Goal: Task Accomplishment & Management: Manage account settings

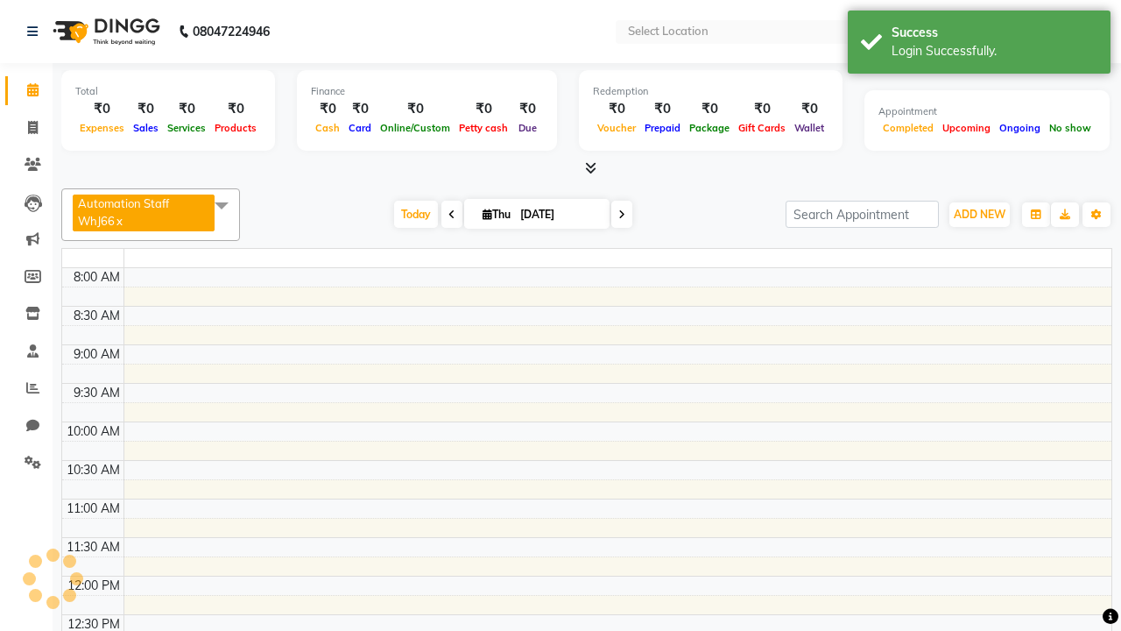
select select "en"
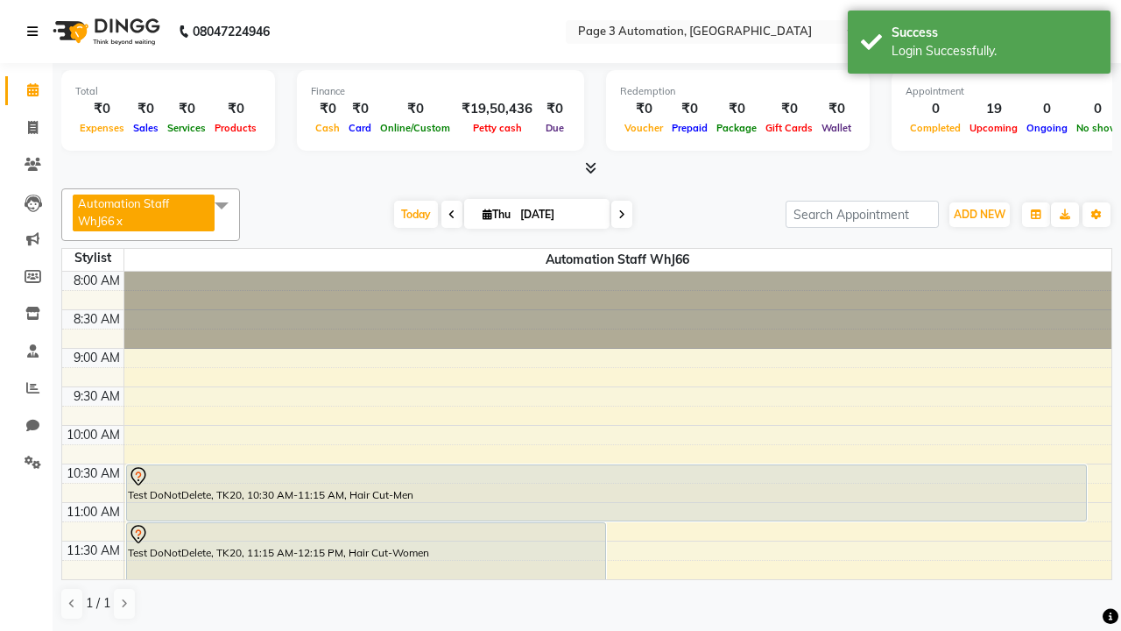
click at [36, 32] on icon at bounding box center [32, 31] width 11 height 12
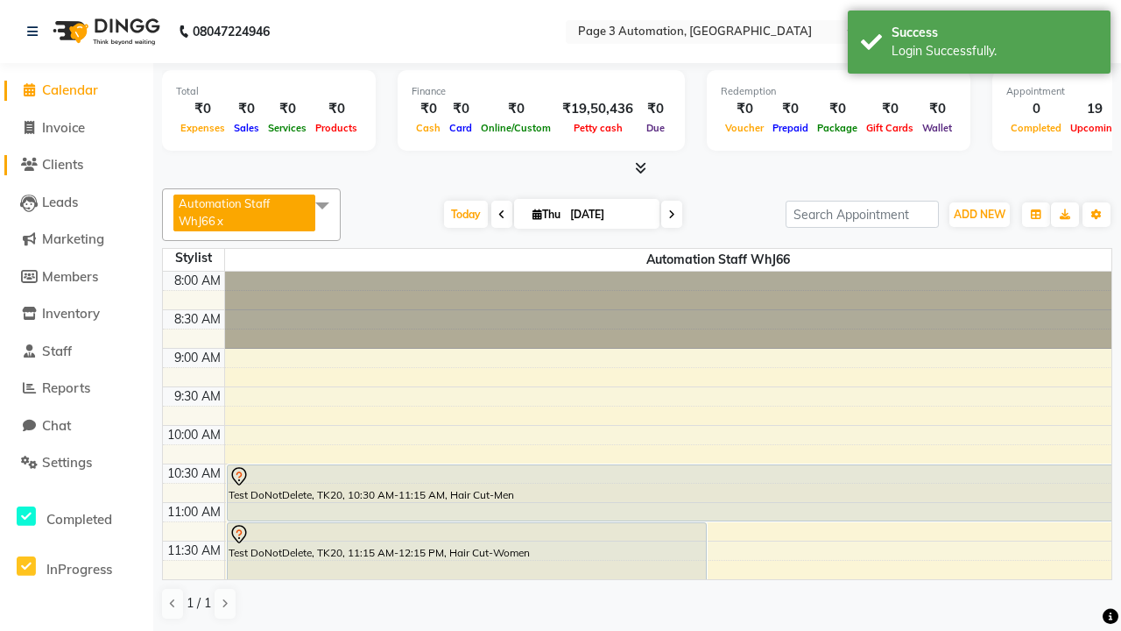
click at [76, 165] on span "Clients" at bounding box center [62, 164] width 41 height 17
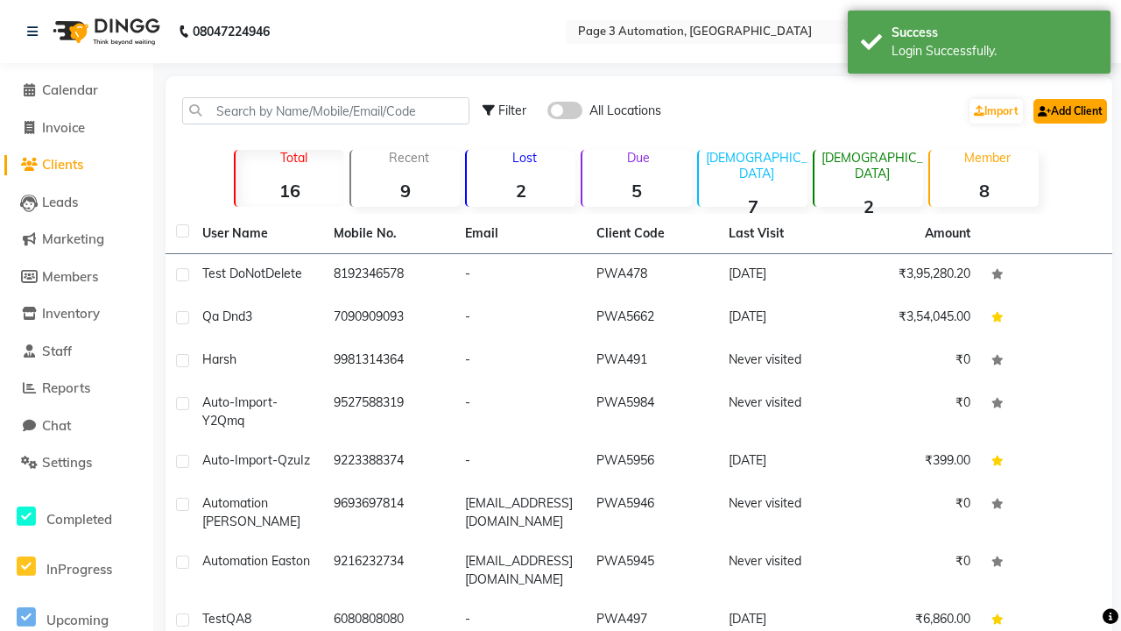
click at [1069, 110] on link "Add Client" at bounding box center [1071, 111] width 74 height 25
select select "22"
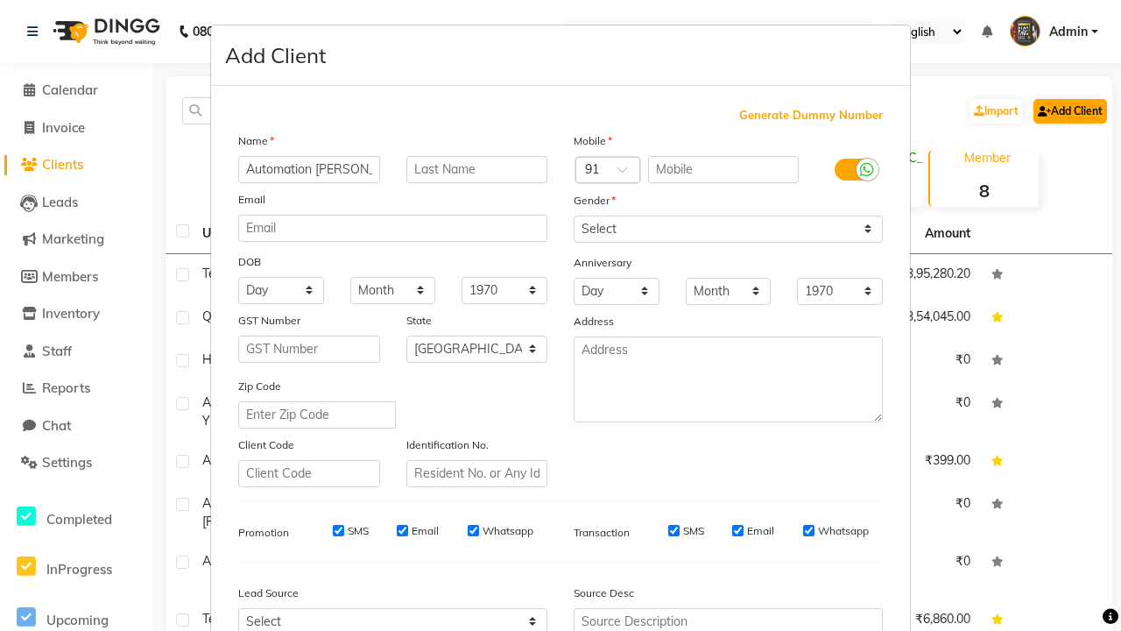
type input "Automation Jerel"
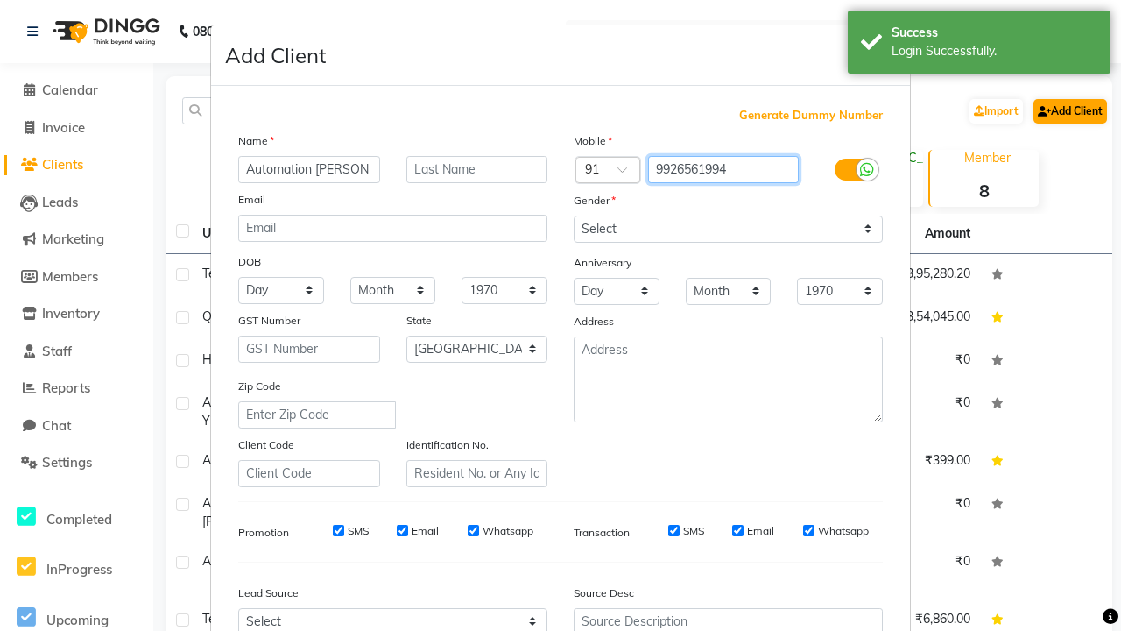
type input "9926561994"
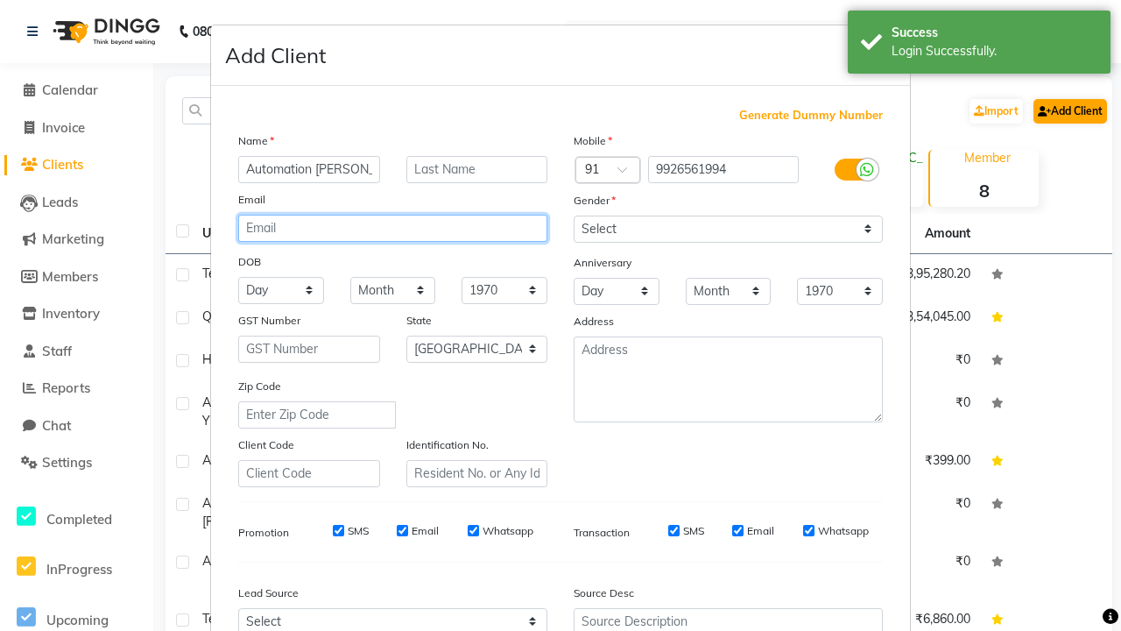
type input "X4JZr4JVEr@Q2sUE.com"
select select "male"
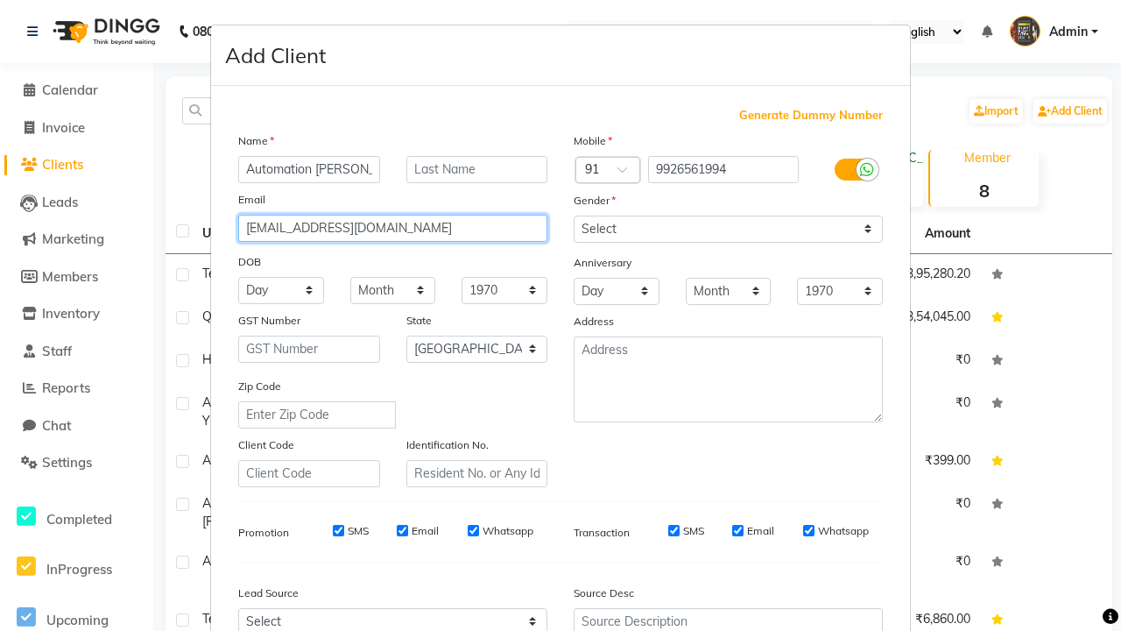
type input "X4JZr4JVEr@Q2sUE.com"
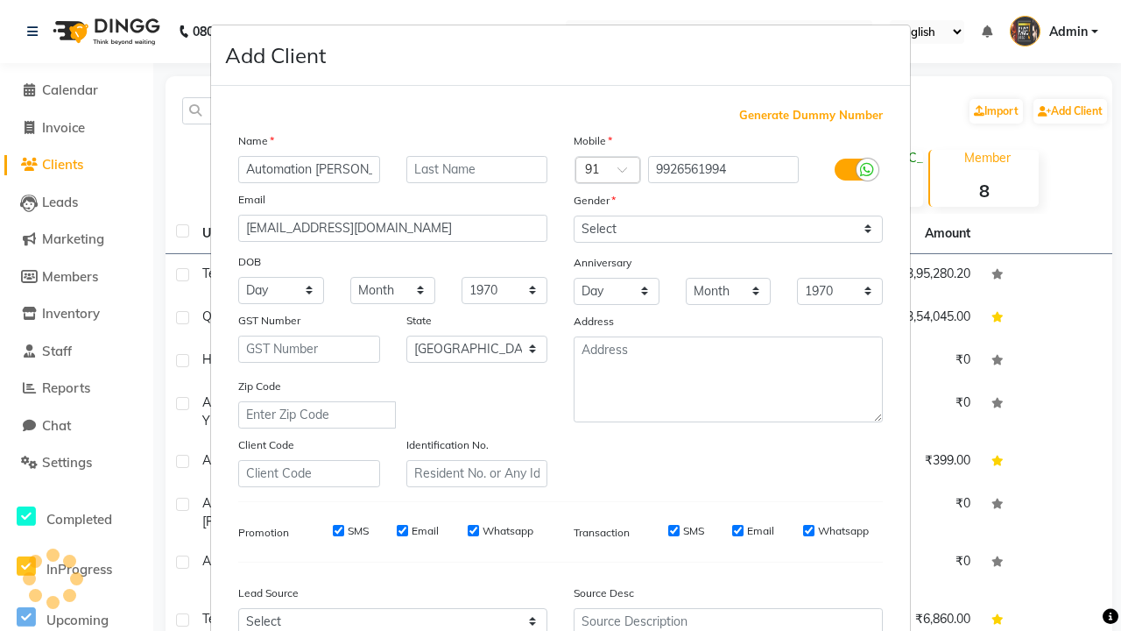
scroll to position [178, 0]
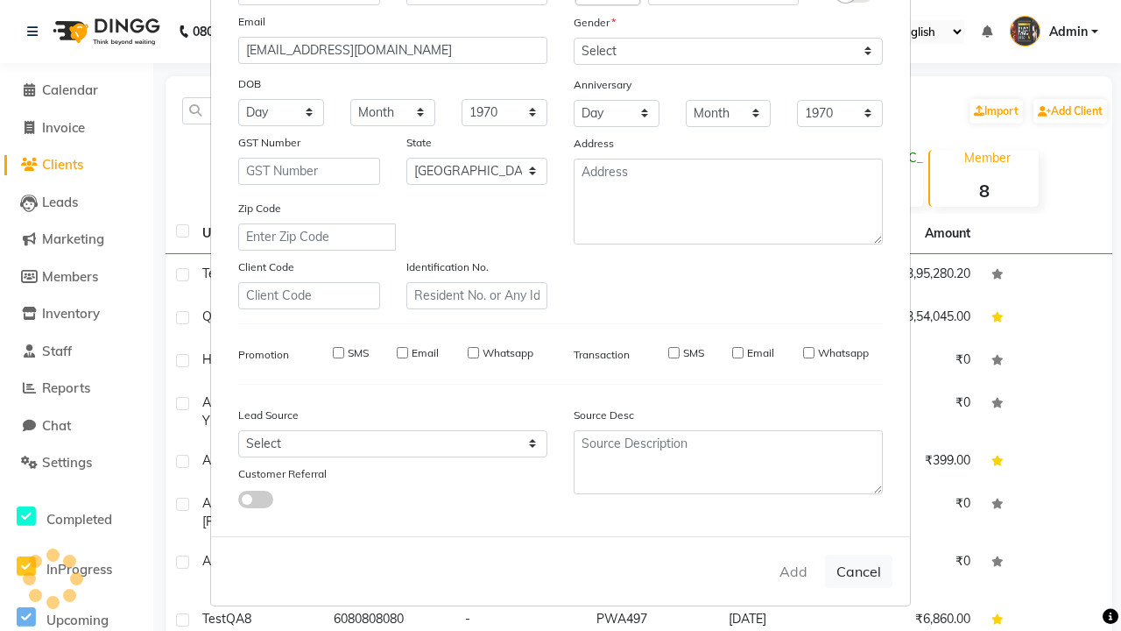
select select
select select "null"
select select
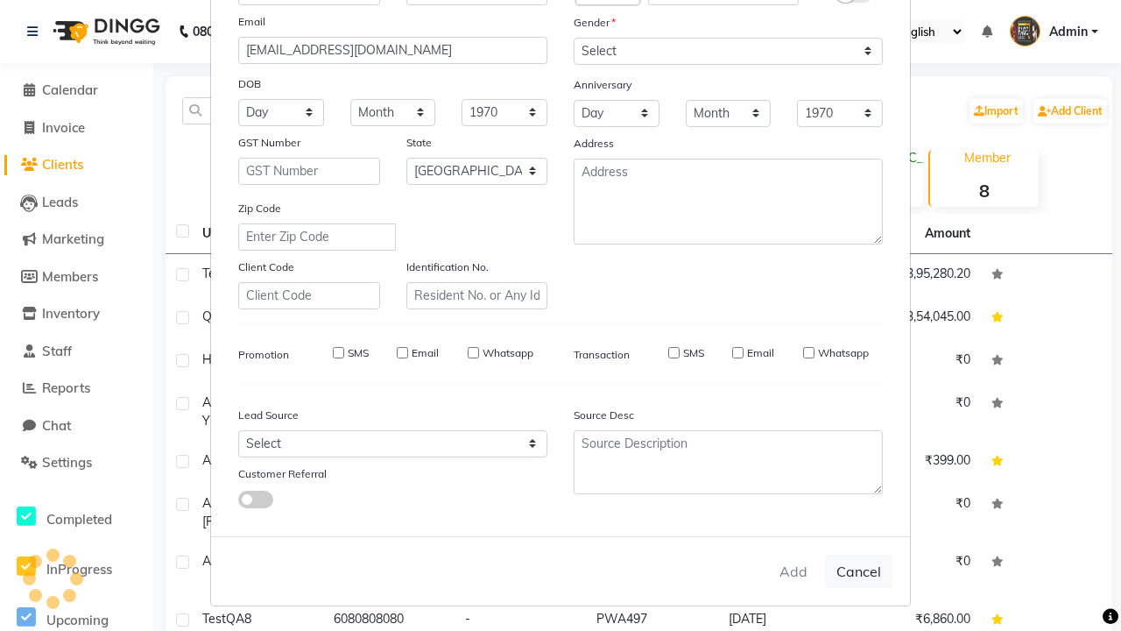
select select
checkbox input "false"
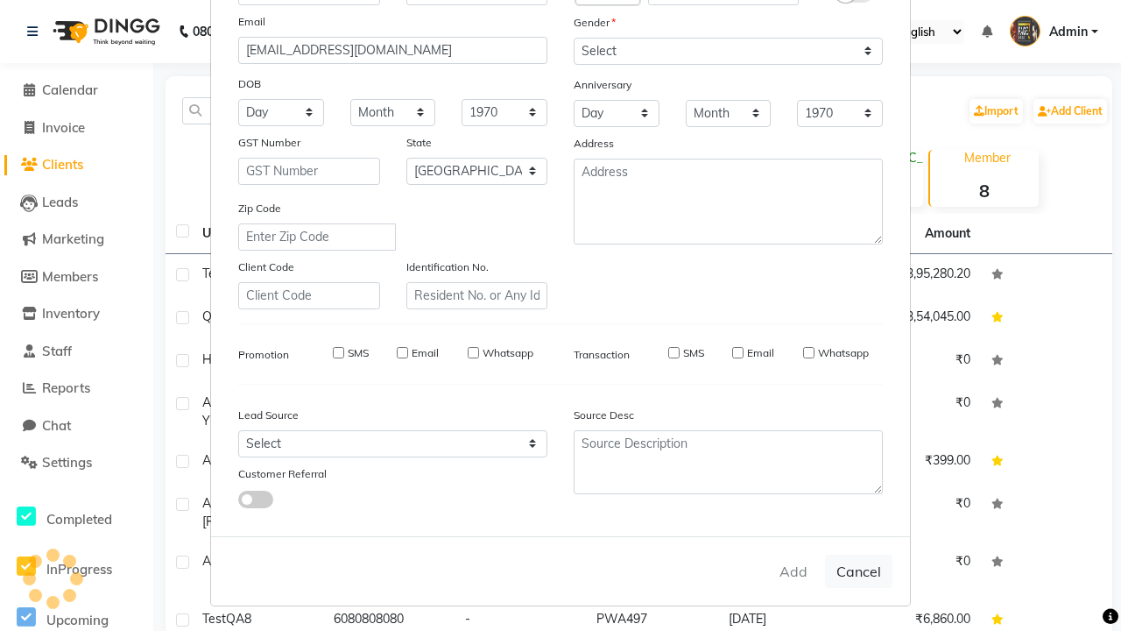
checkbox input "false"
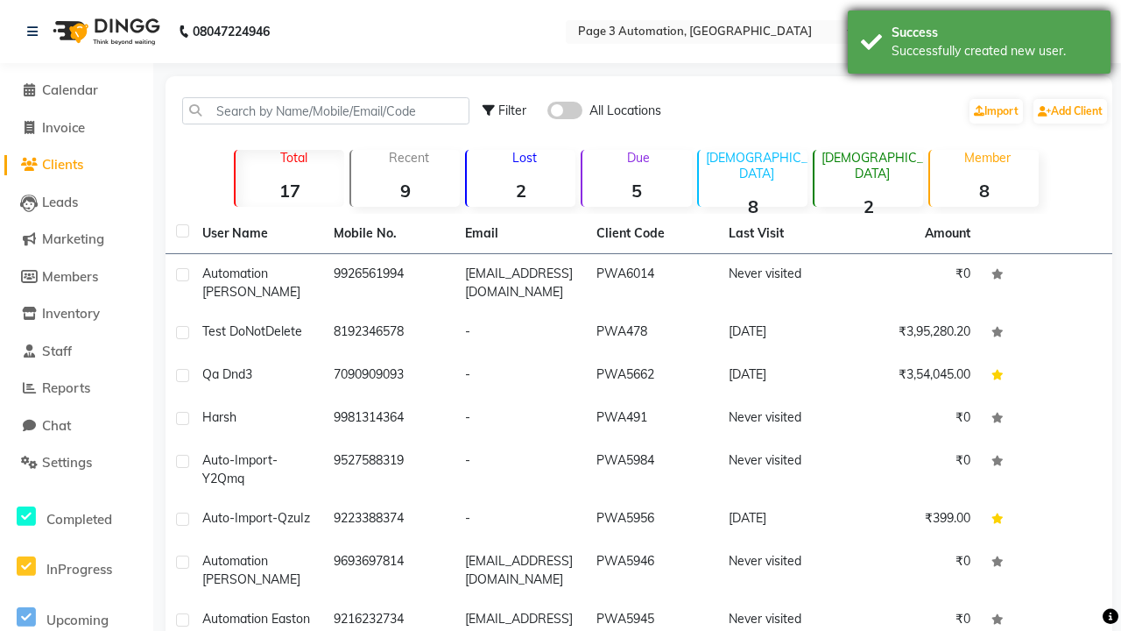
click at [980, 45] on div "Successfully created new user." at bounding box center [995, 51] width 206 height 18
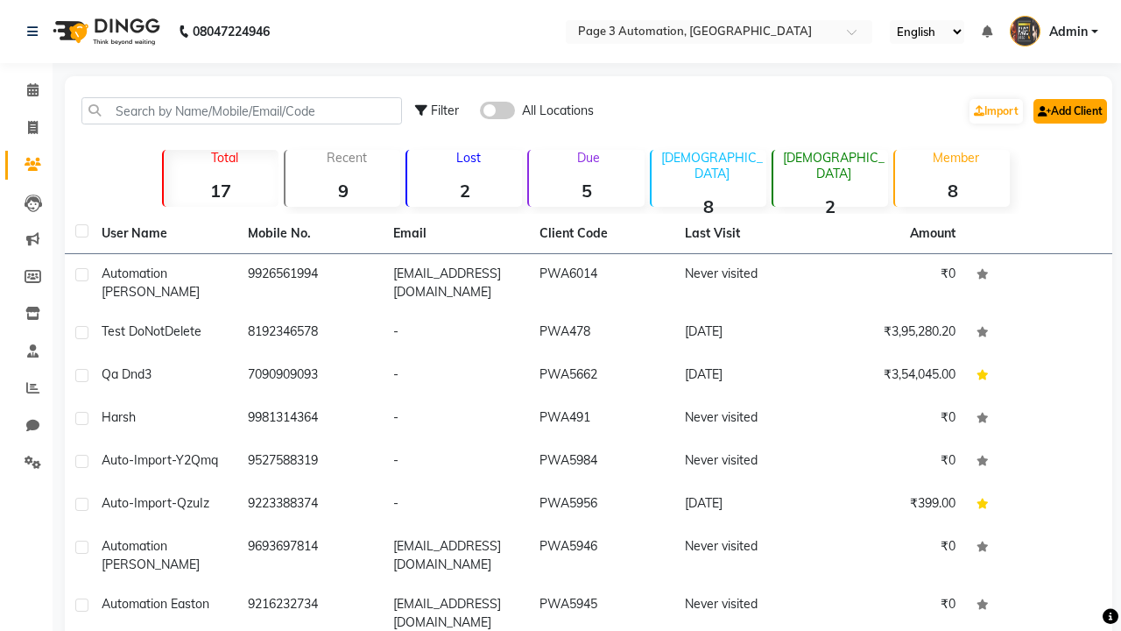
click at [1069, 110] on link "Add Client" at bounding box center [1071, 111] width 74 height 25
select select "22"
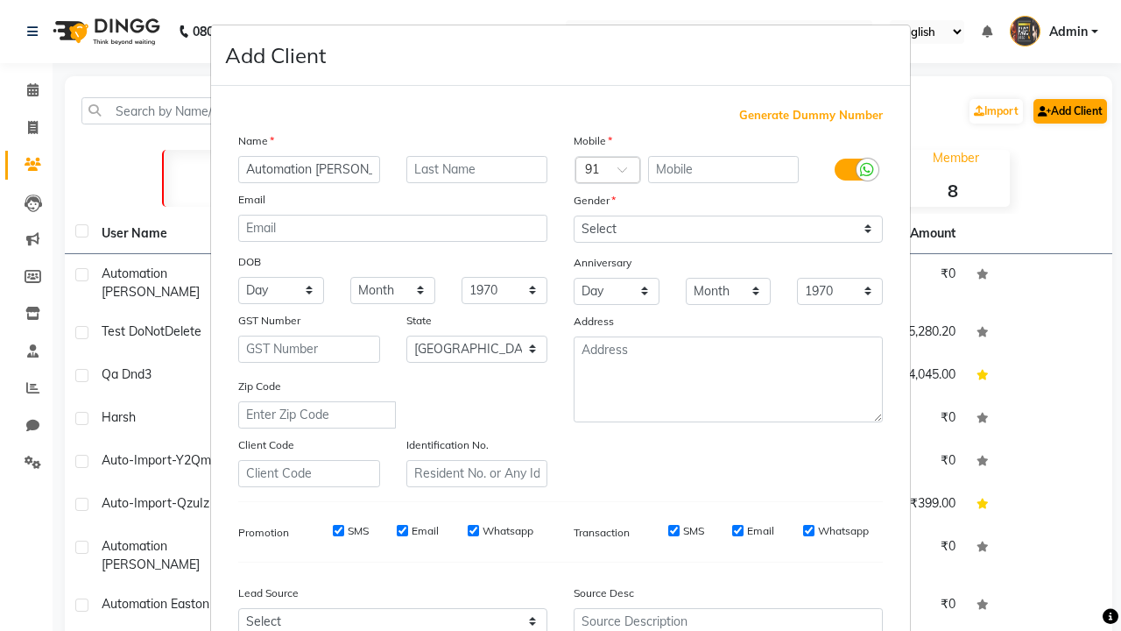
type input "Automation Joseph"
type input "9842478989"
type input "lZYq5Wr9ZC@pIj3V.com"
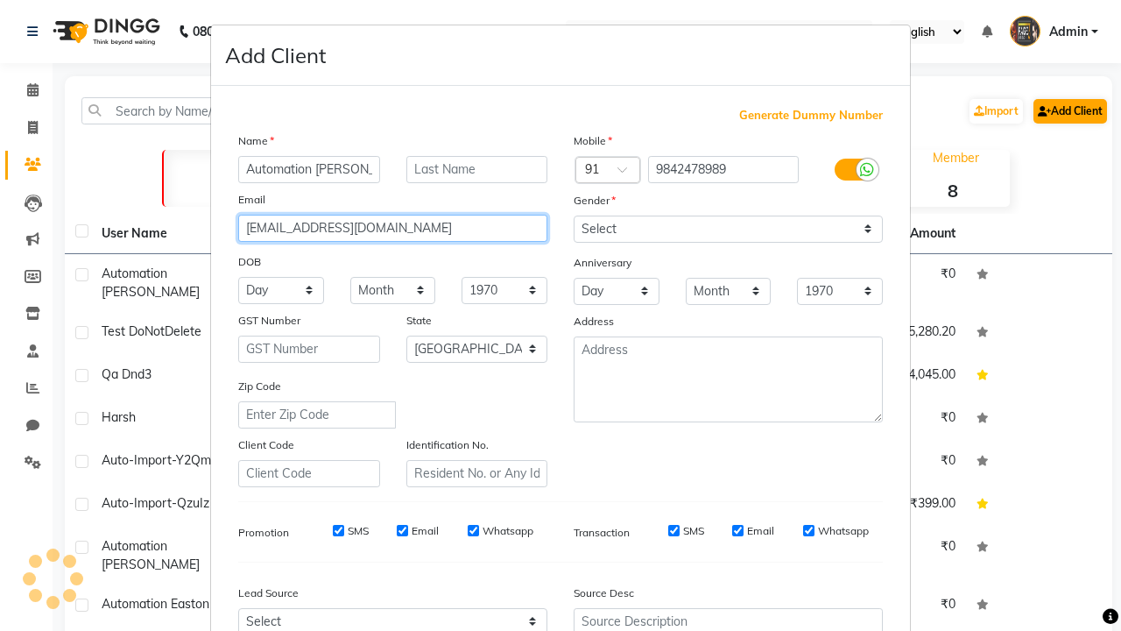
select select "[DEMOGRAPHIC_DATA]"
type input "lZYq5Wr9ZC@pIj3V.com"
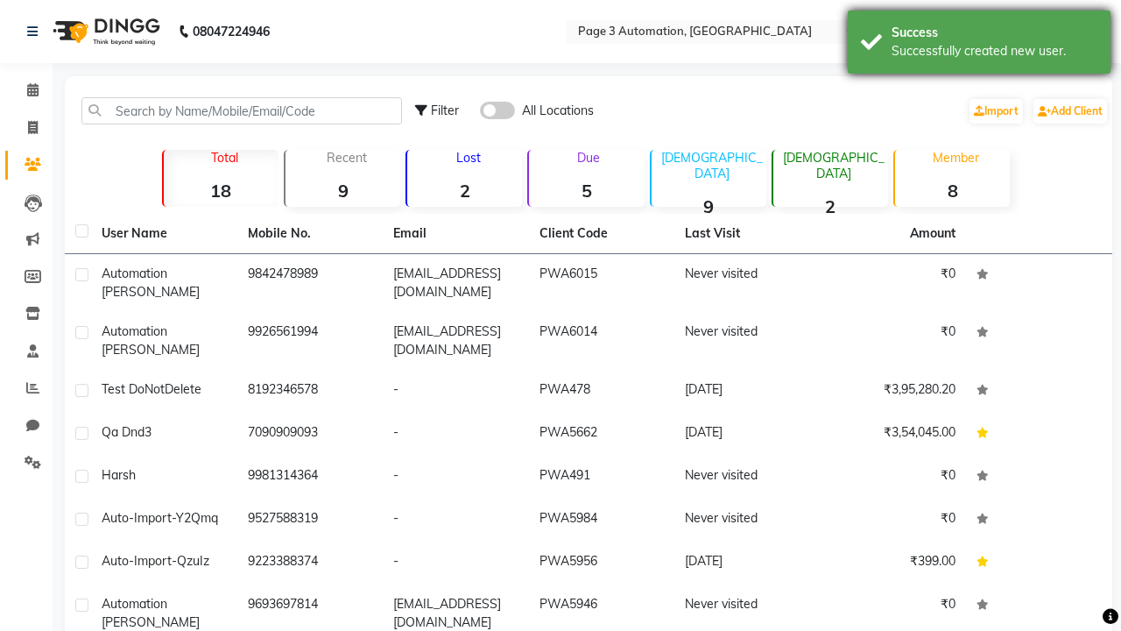
click at [980, 45] on div "Successfully created new user." at bounding box center [995, 51] width 206 height 18
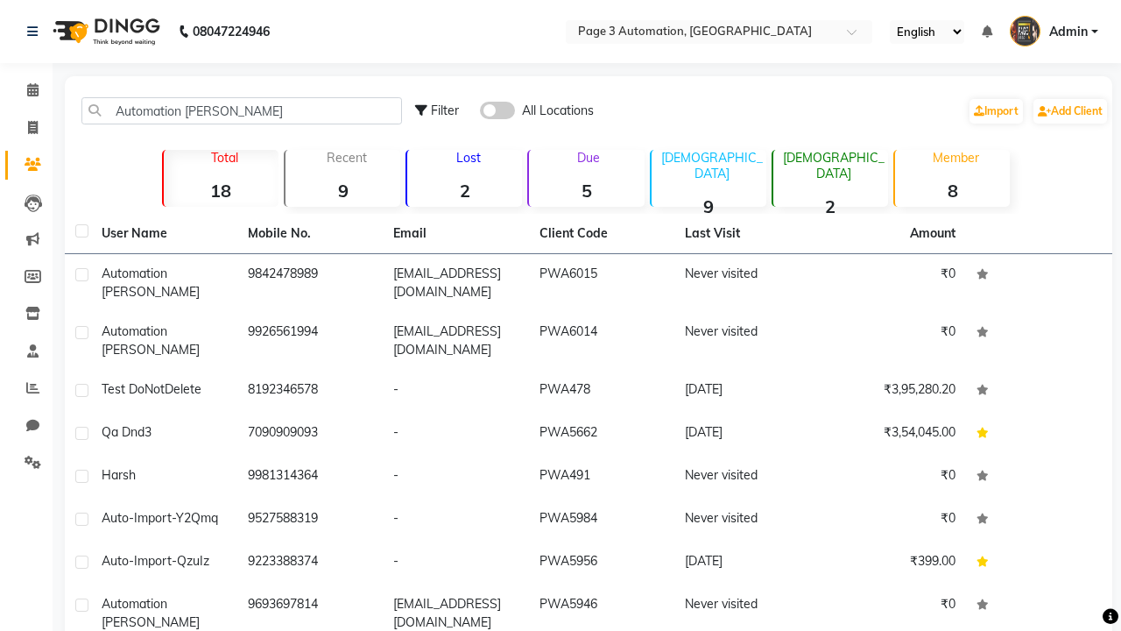
type input "Automation [PERSON_NAME]"
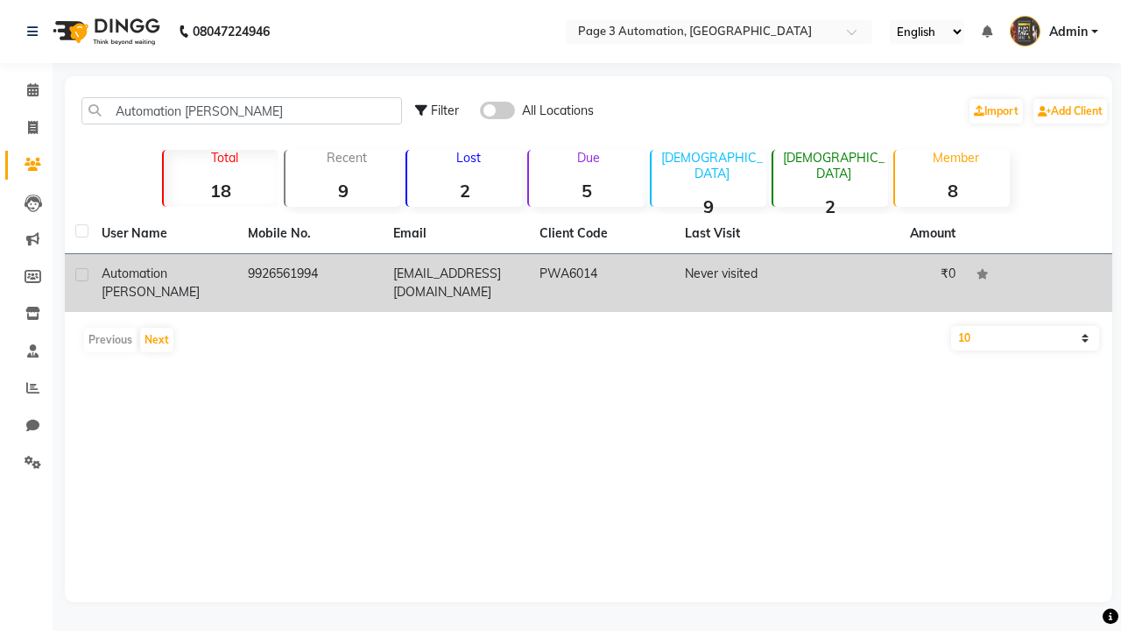
click at [589, 283] on td "PWA6014" at bounding box center [602, 283] width 146 height 58
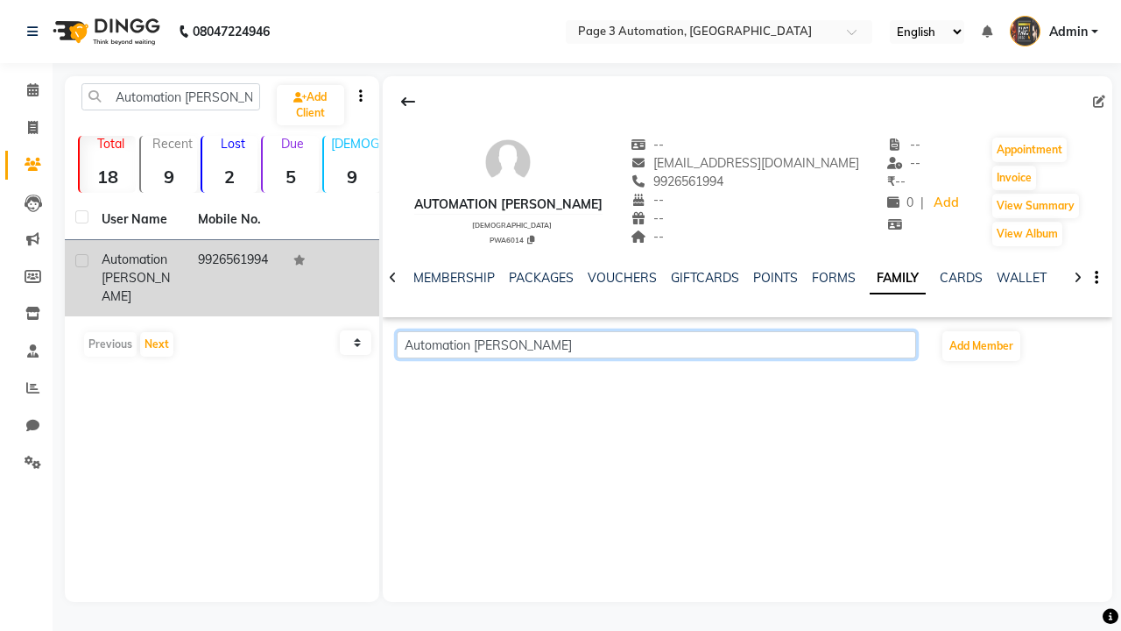
scroll to position [0, 309]
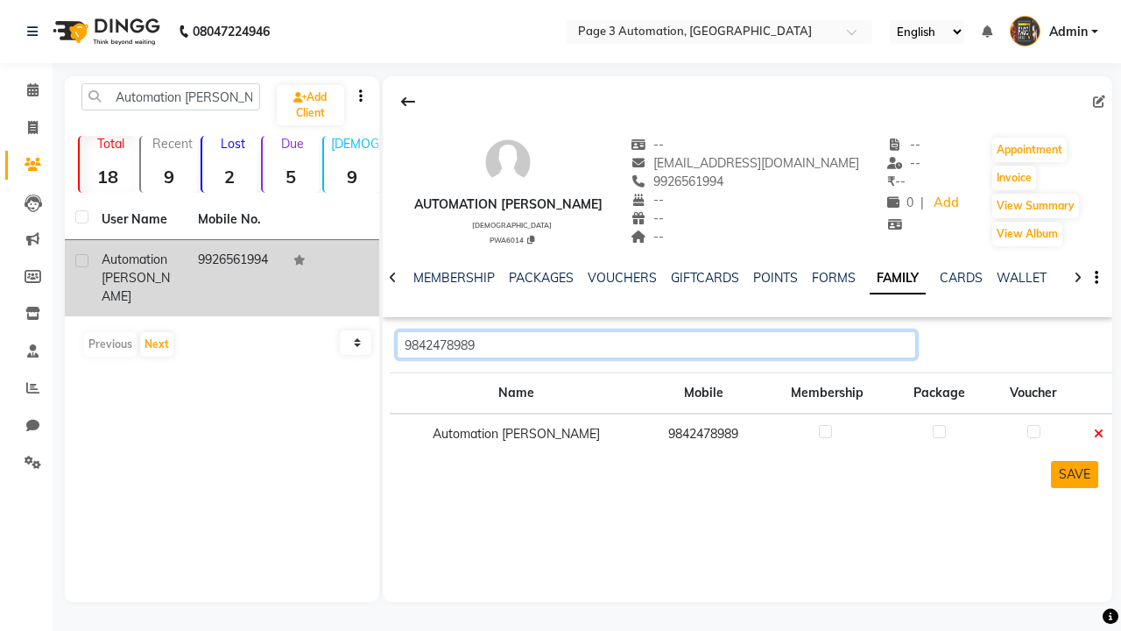
type input "9842478989"
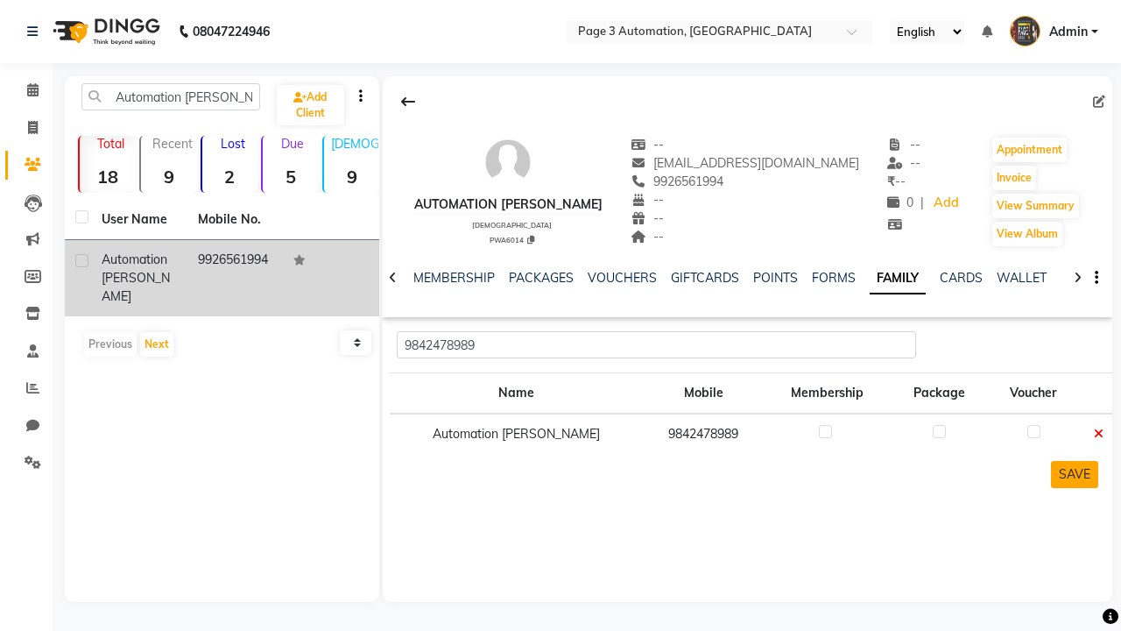
click at [1074, 474] on button "SAVE" at bounding box center [1074, 474] width 47 height 27
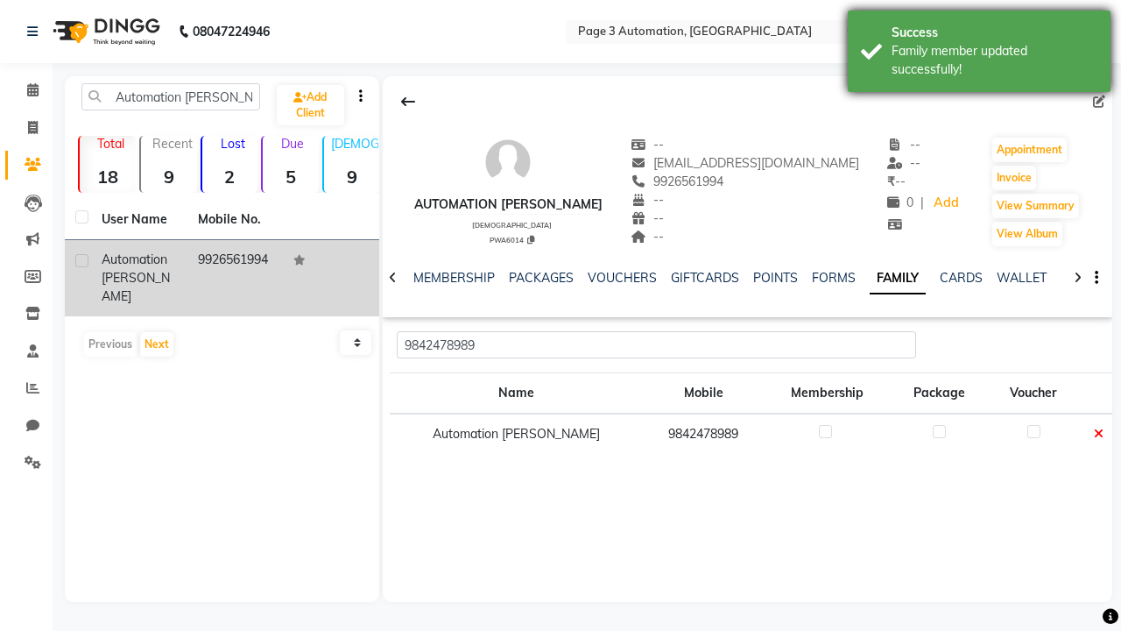
click at [980, 53] on div "Family member updated successfully!" at bounding box center [995, 60] width 206 height 37
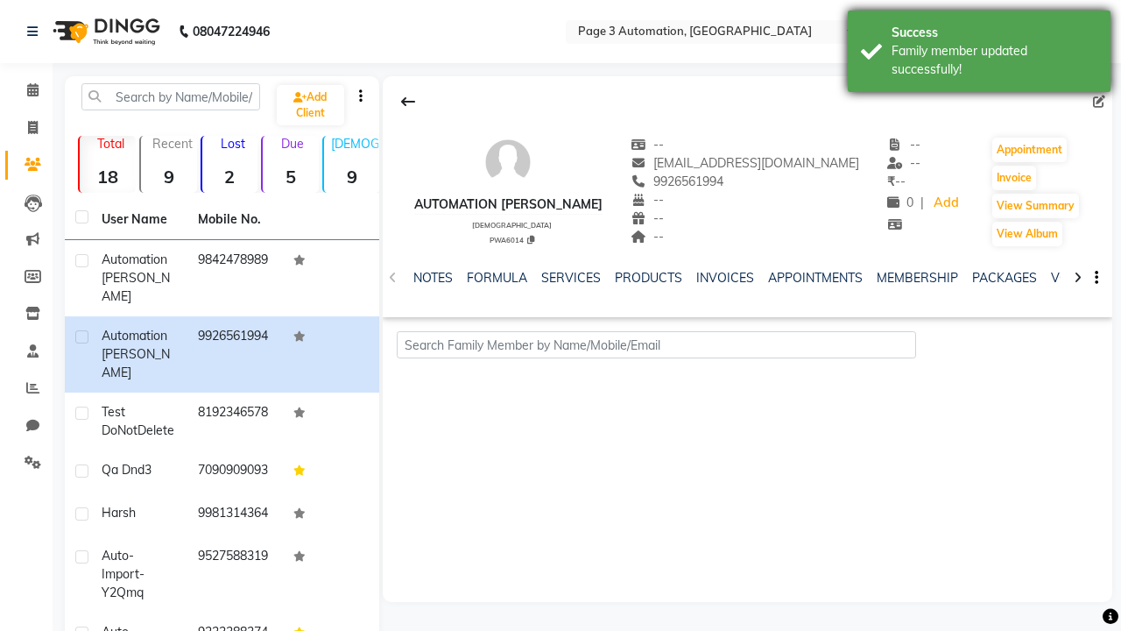
click at [980, 53] on div "Family member updated successfully!" at bounding box center [995, 60] width 206 height 37
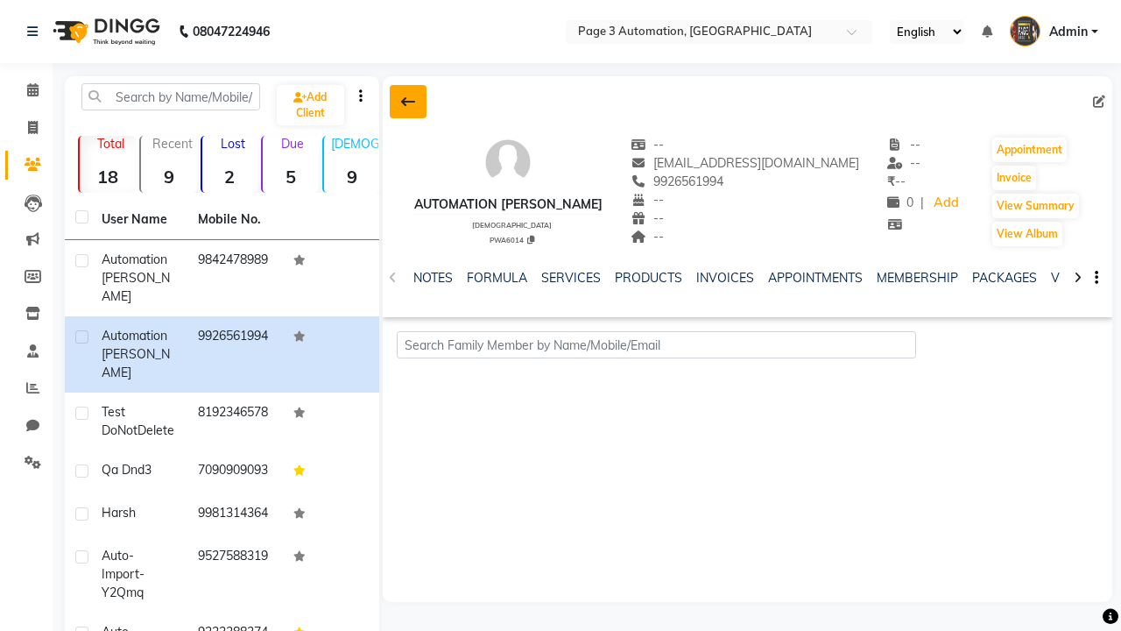
click at [407, 102] on icon at bounding box center [408, 102] width 14 height 14
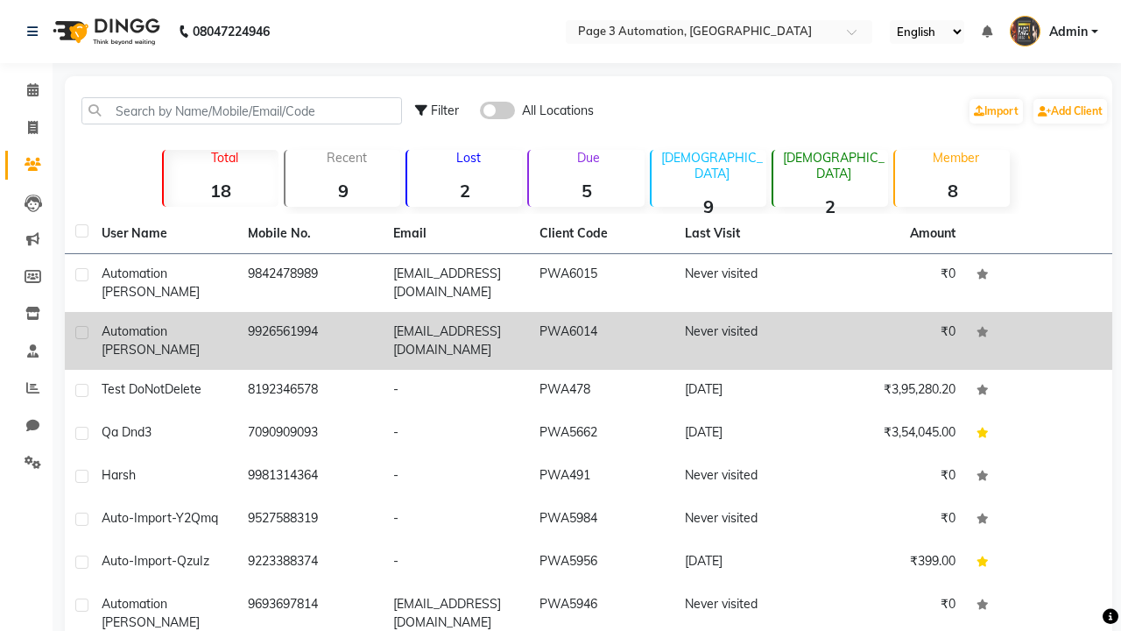
click at [81, 332] on label at bounding box center [81, 332] width 13 height 13
click at [81, 332] on input "checkbox" at bounding box center [80, 333] width 11 height 11
checkbox input "true"
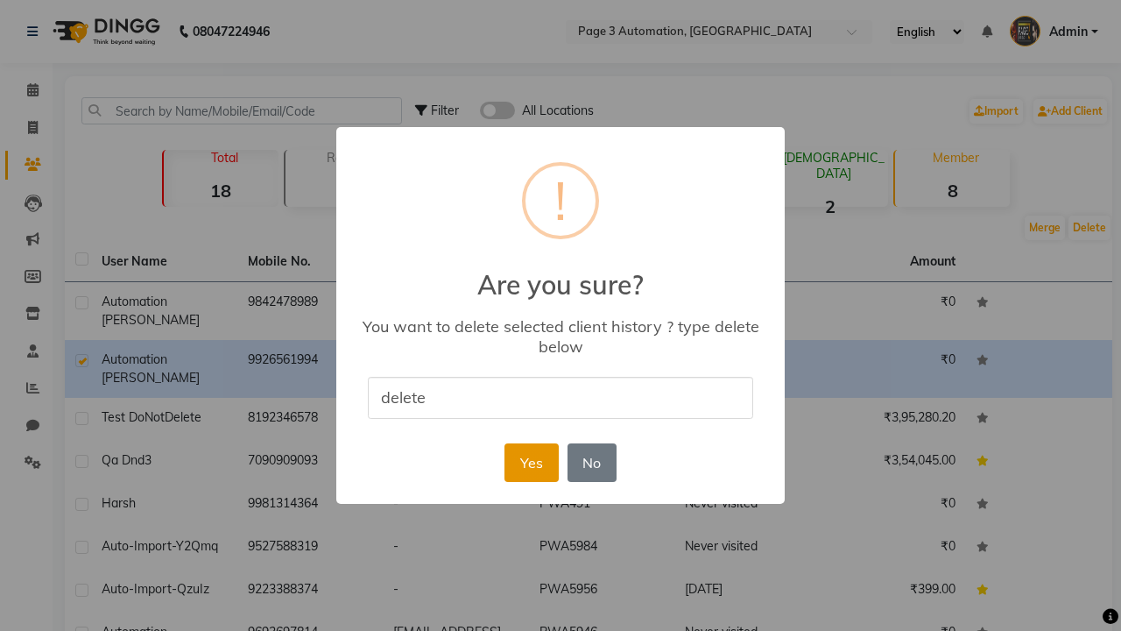
type input "delete"
click at [531, 462] on button "Yes" at bounding box center [531, 462] width 53 height 39
